Goal: Task Accomplishment & Management: Complete application form

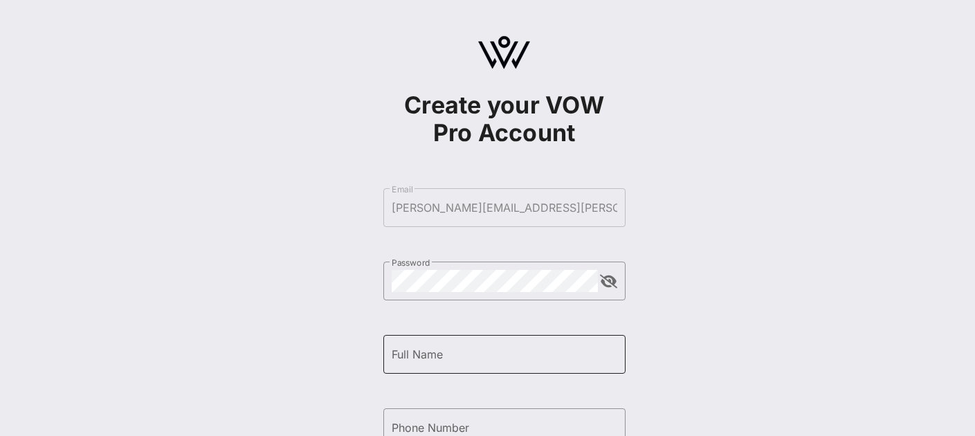
click at [544, 358] on input "Full Name" at bounding box center [504, 354] width 225 height 22
type input "[PERSON_NAME]"
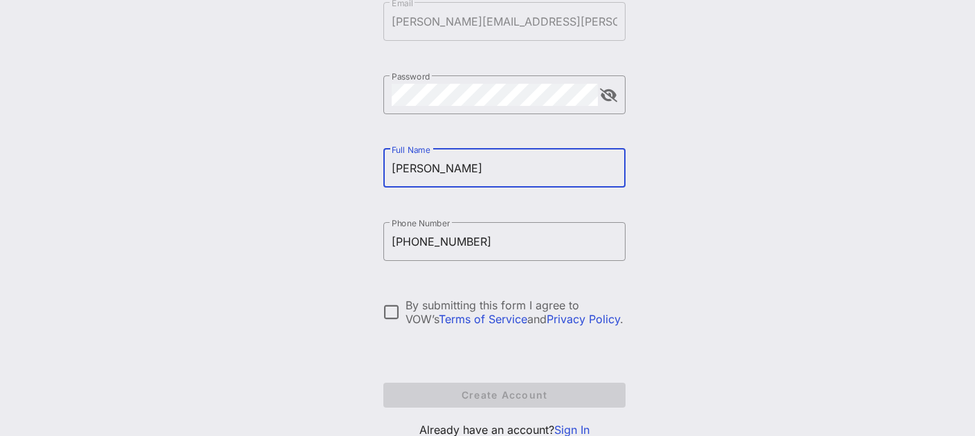
scroll to position [198, 0]
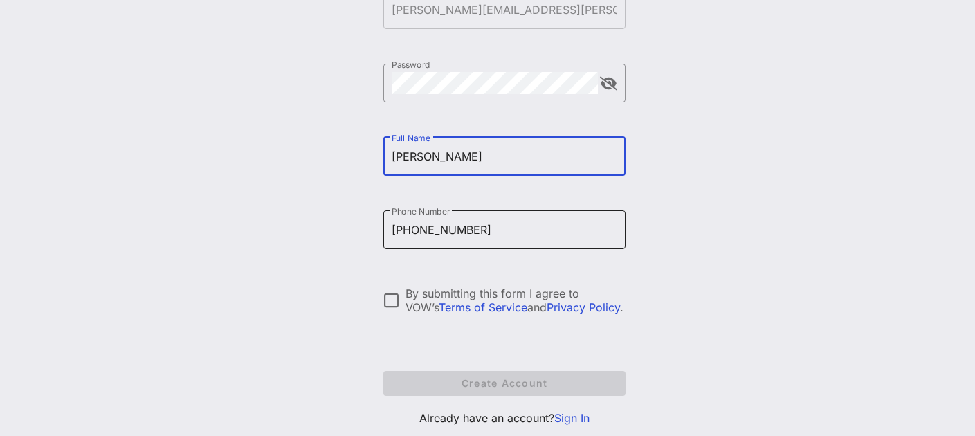
click at [403, 223] on input "[PHONE_NUMBER]" at bounding box center [504, 230] width 225 height 22
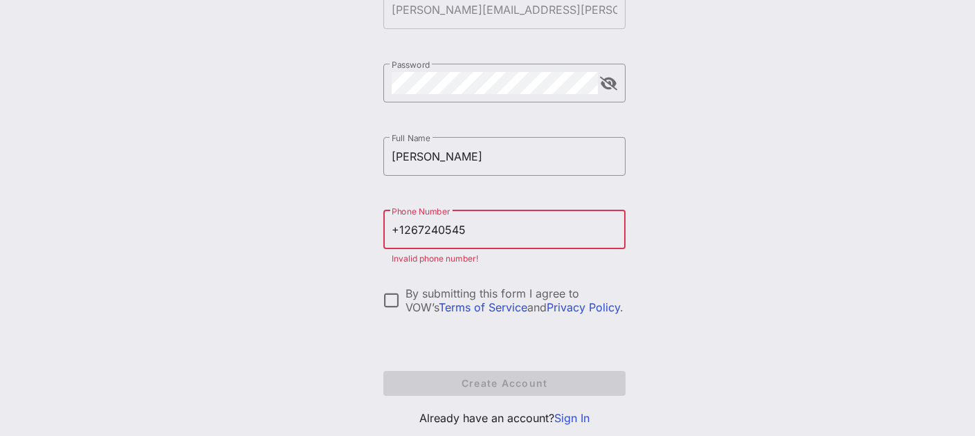
type input "[PHONE_NUMBER]"
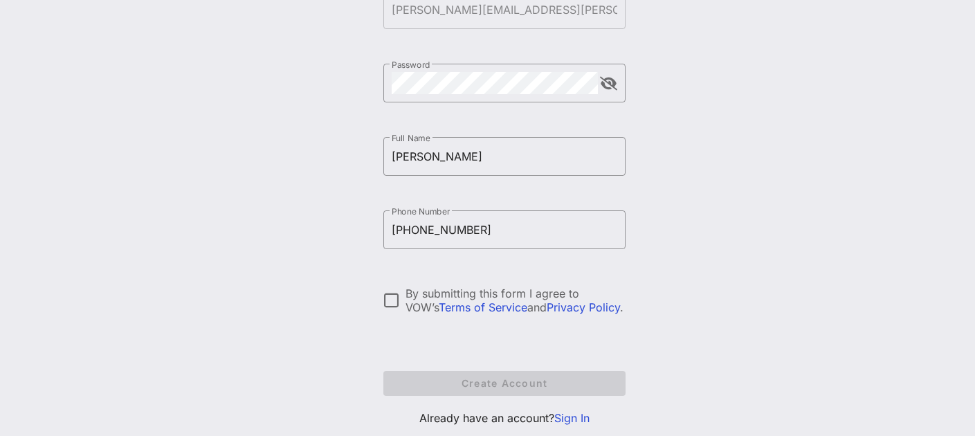
click at [353, 241] on div "Create your VOW Pro Account ​ Email [PERSON_NAME][EMAIL_ADDRESS][PERSON_NAME][D…" at bounding box center [503, 137] width 941 height 671
click at [385, 296] on div at bounding box center [392, 300] width 24 height 24
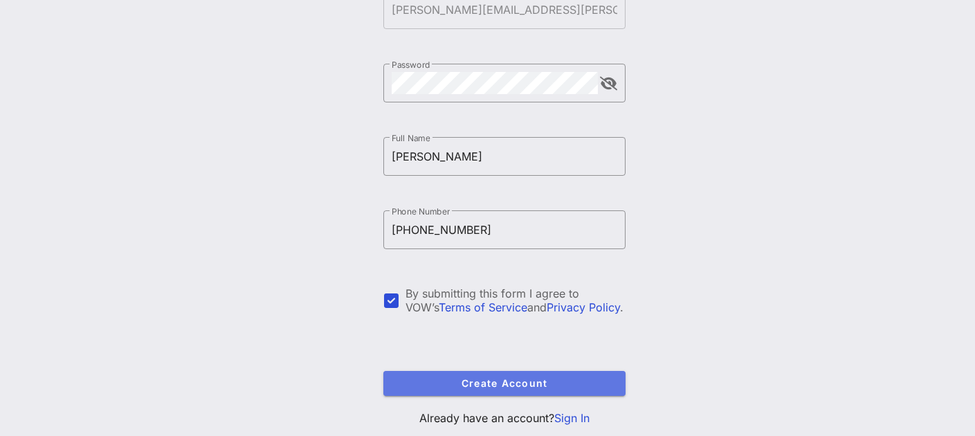
click at [477, 394] on button "Create Account" at bounding box center [504, 383] width 242 height 25
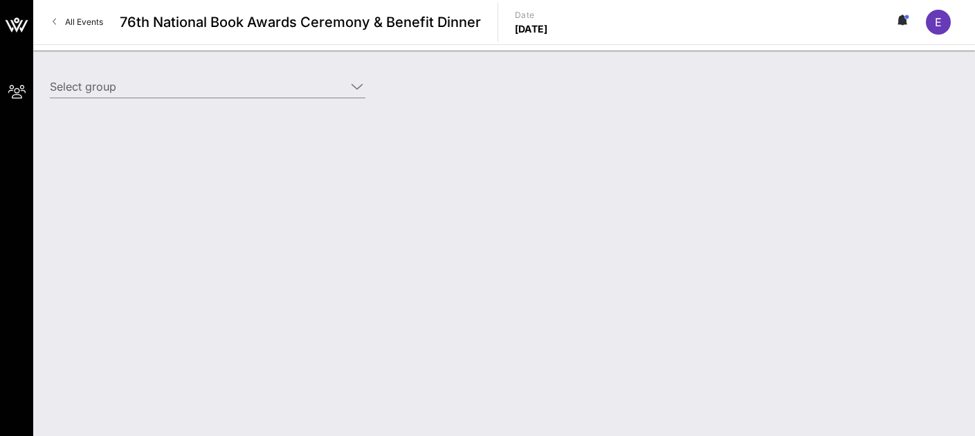
type input "20th Century Studios (20th Century Studios) [[PERSON_NAME], [PERSON_NAME][EMAIL…"
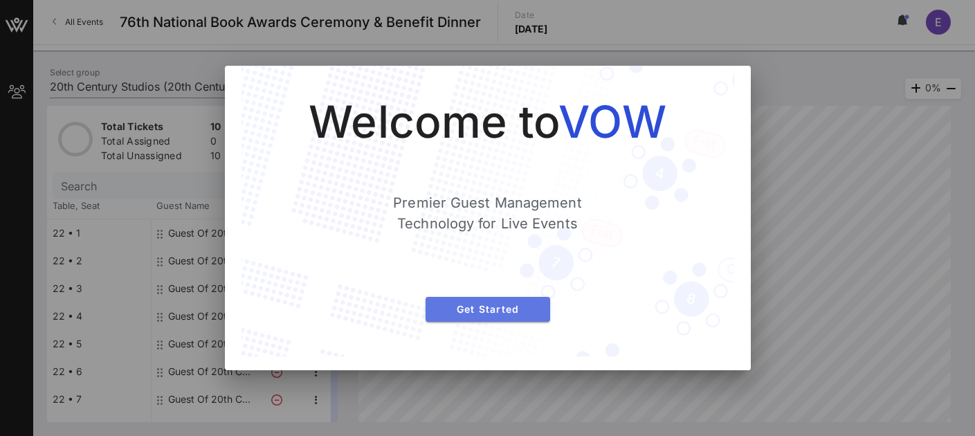
click at [535, 310] on span "Get Started" at bounding box center [487, 309] width 102 height 12
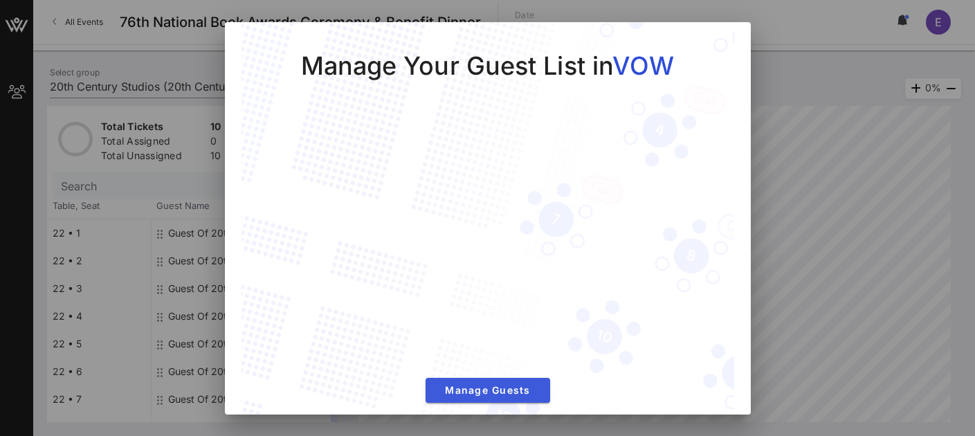
scroll to position [10, 0]
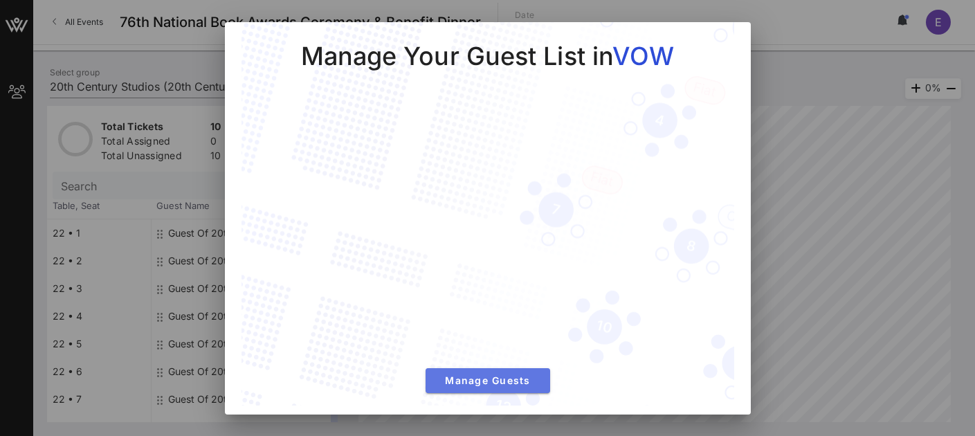
click at [483, 374] on span "Manage Guests" at bounding box center [487, 380] width 102 height 12
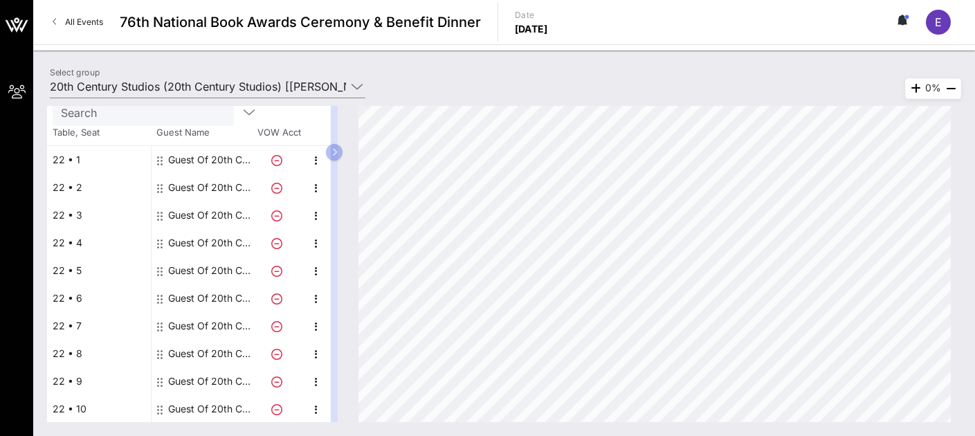
scroll to position [0, 0]
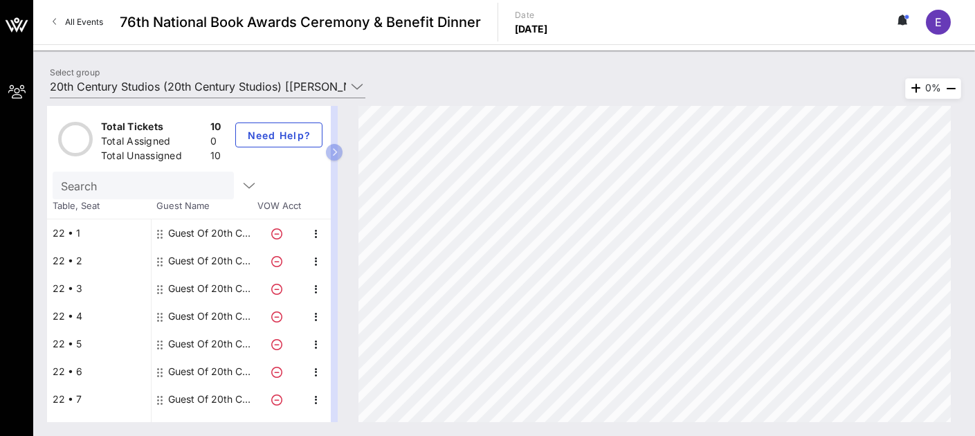
click at [203, 235] on div "Guest Of 20th Century Studios" at bounding box center [211, 233] width 87 height 28
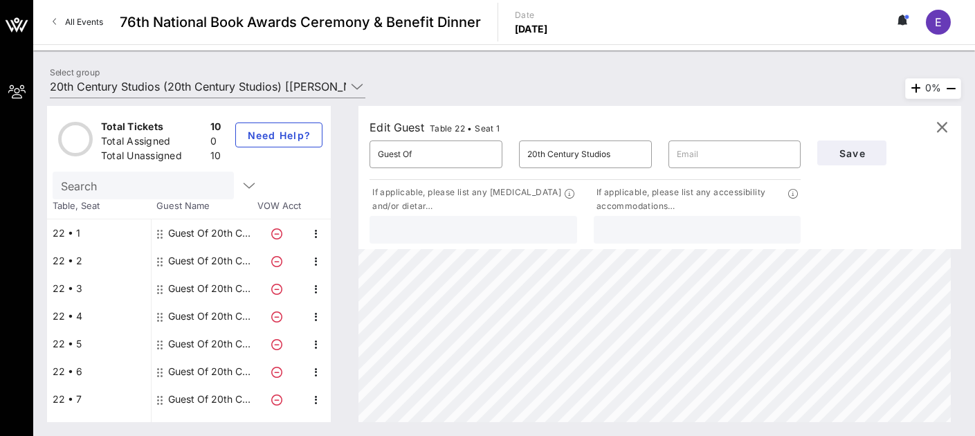
click at [203, 235] on div "Guest Of 20th Century Studios" at bounding box center [211, 233] width 87 height 28
click at [241, 183] on icon "button" at bounding box center [249, 185] width 17 height 17
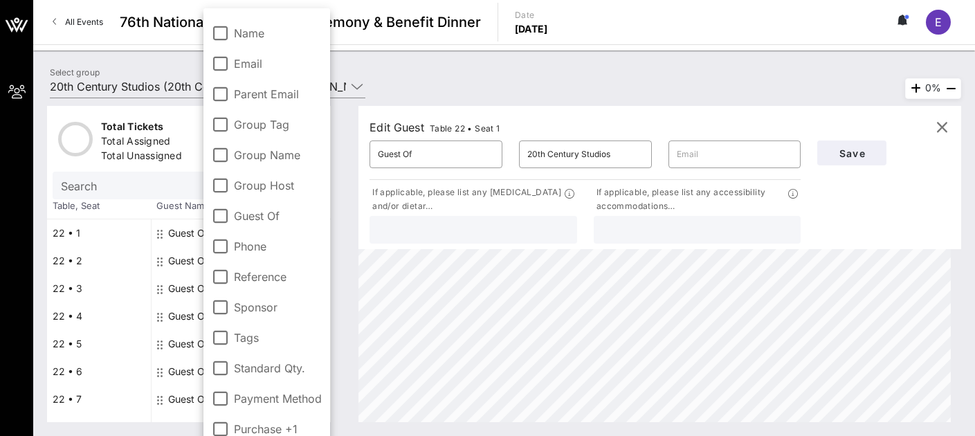
click at [272, 180] on label "Group Host" at bounding box center [278, 185] width 88 height 14
click at [167, 175] on div "Search" at bounding box center [142, 186] width 162 height 28
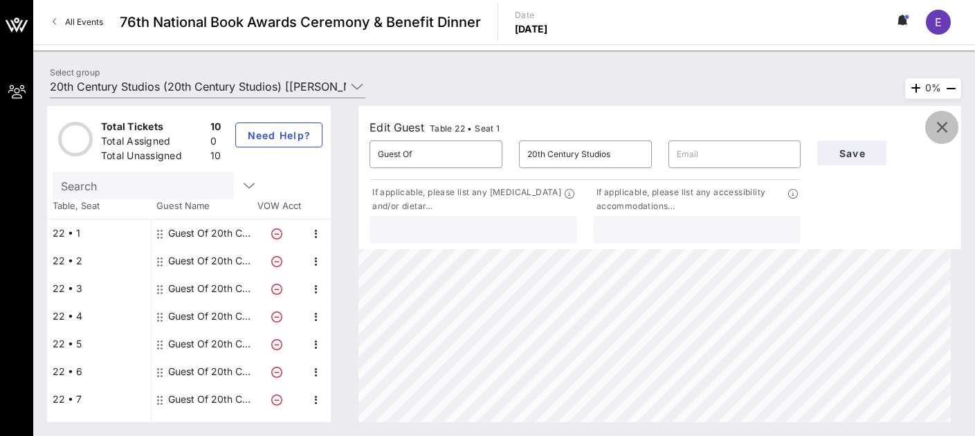
click at [950, 129] on span "button" at bounding box center [941, 127] width 33 height 17
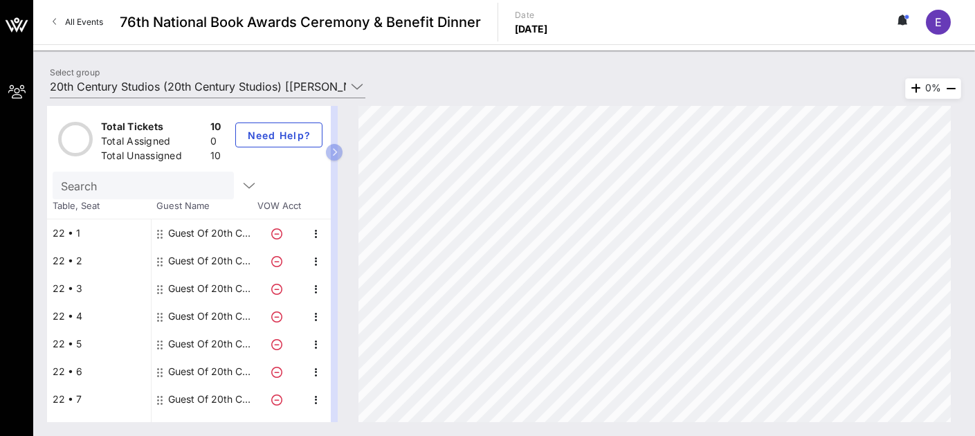
scroll to position [73, 0]
